Goal: Navigation & Orientation: Go to known website

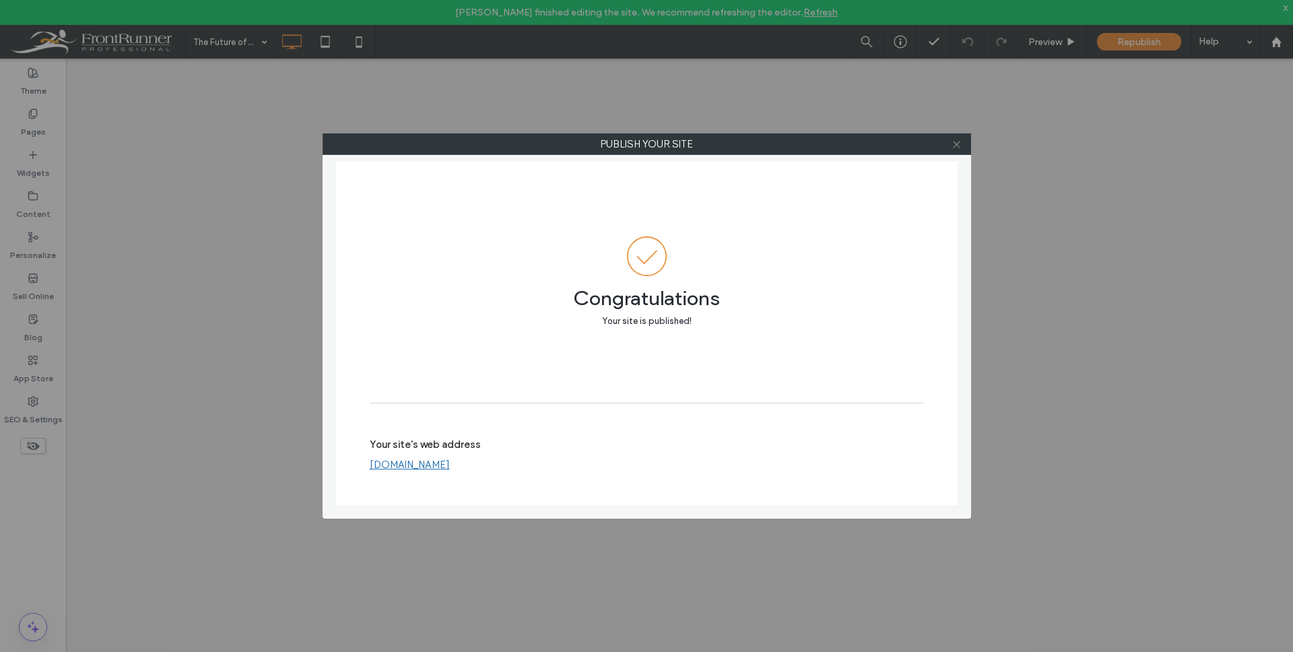
click at [957, 147] on icon at bounding box center [956, 144] width 10 height 10
